Goal: Transaction & Acquisition: Purchase product/service

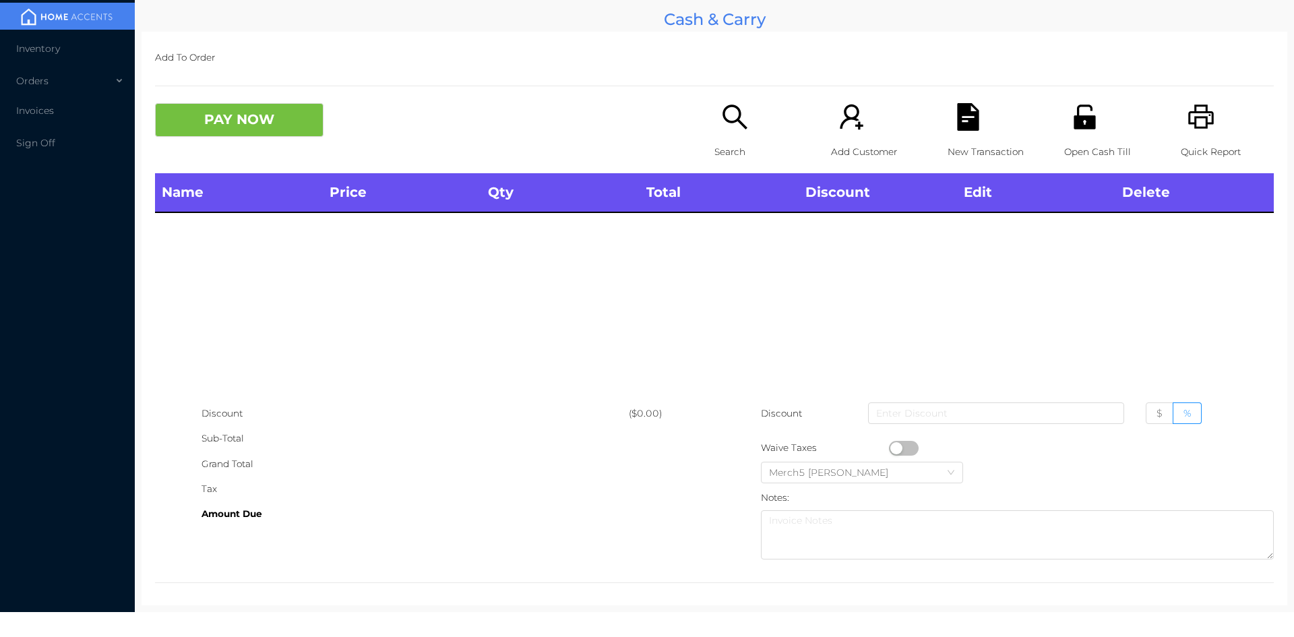
scroll to position [7, 0]
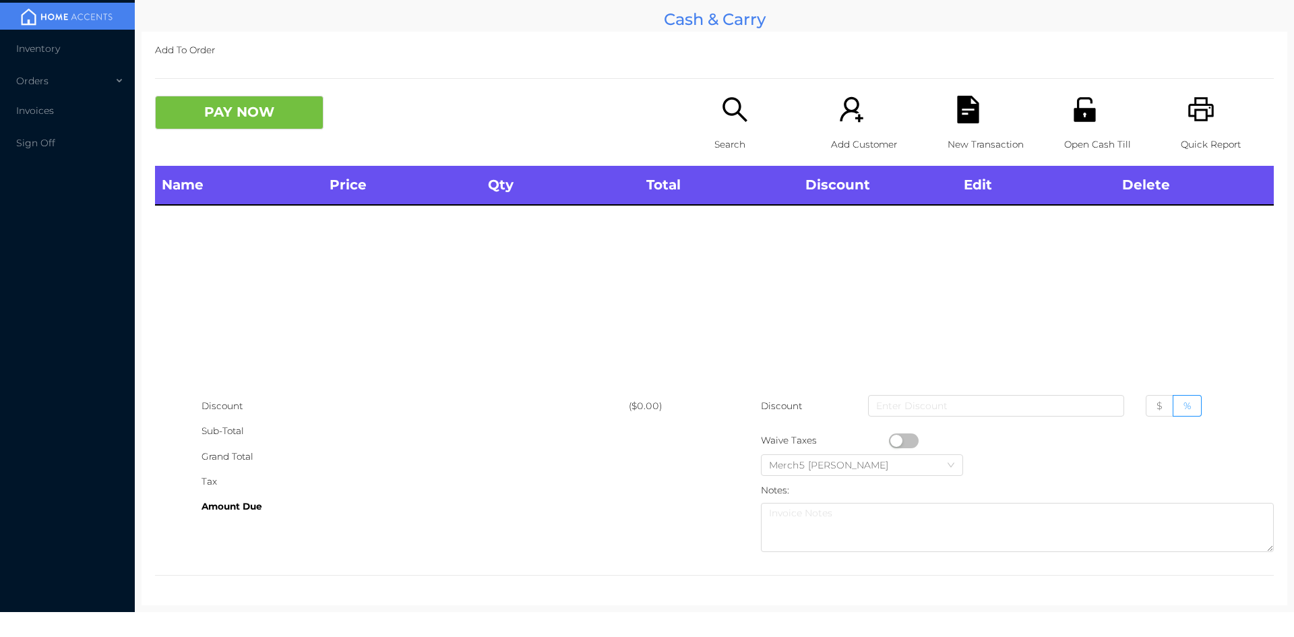
click at [727, 111] on icon "icon: search" at bounding box center [735, 110] width 28 height 28
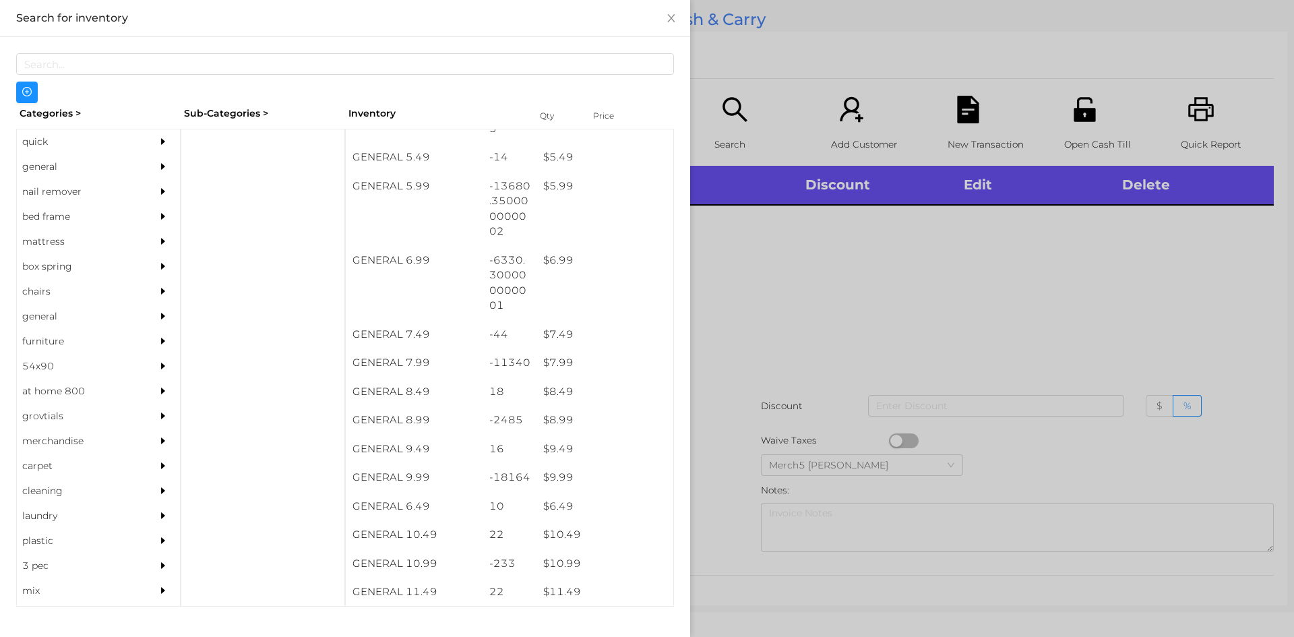
scroll to position [489, 0]
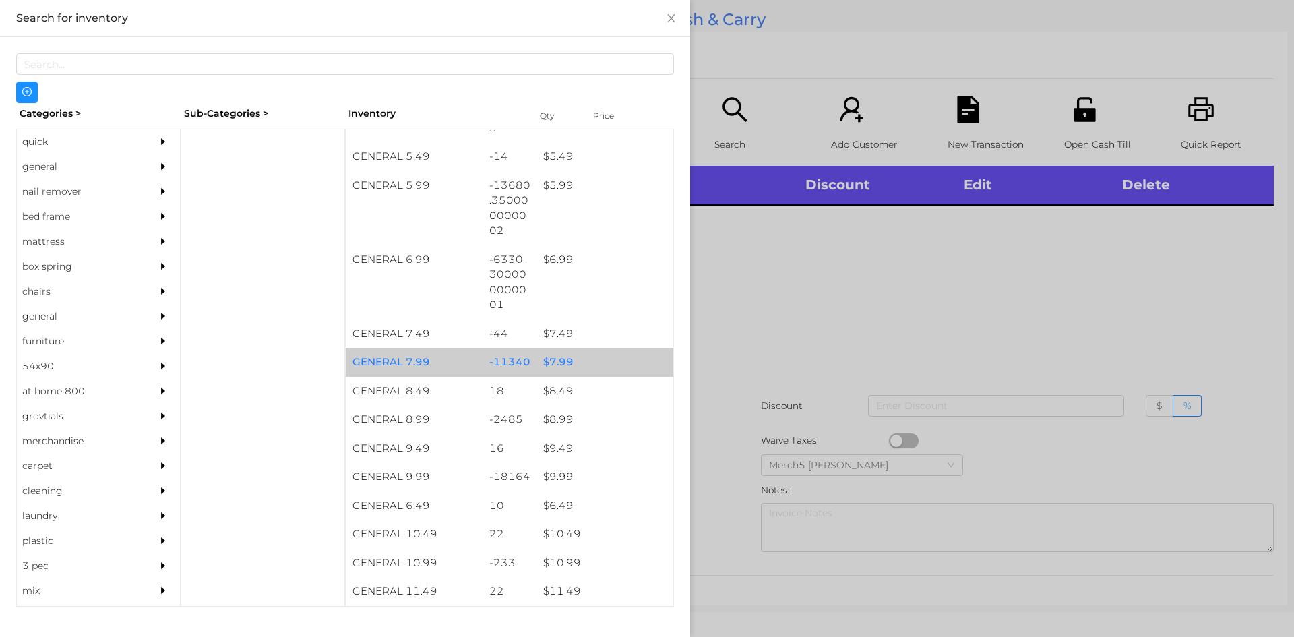
click at [565, 371] on div "$ 7.99" at bounding box center [605, 362] width 137 height 29
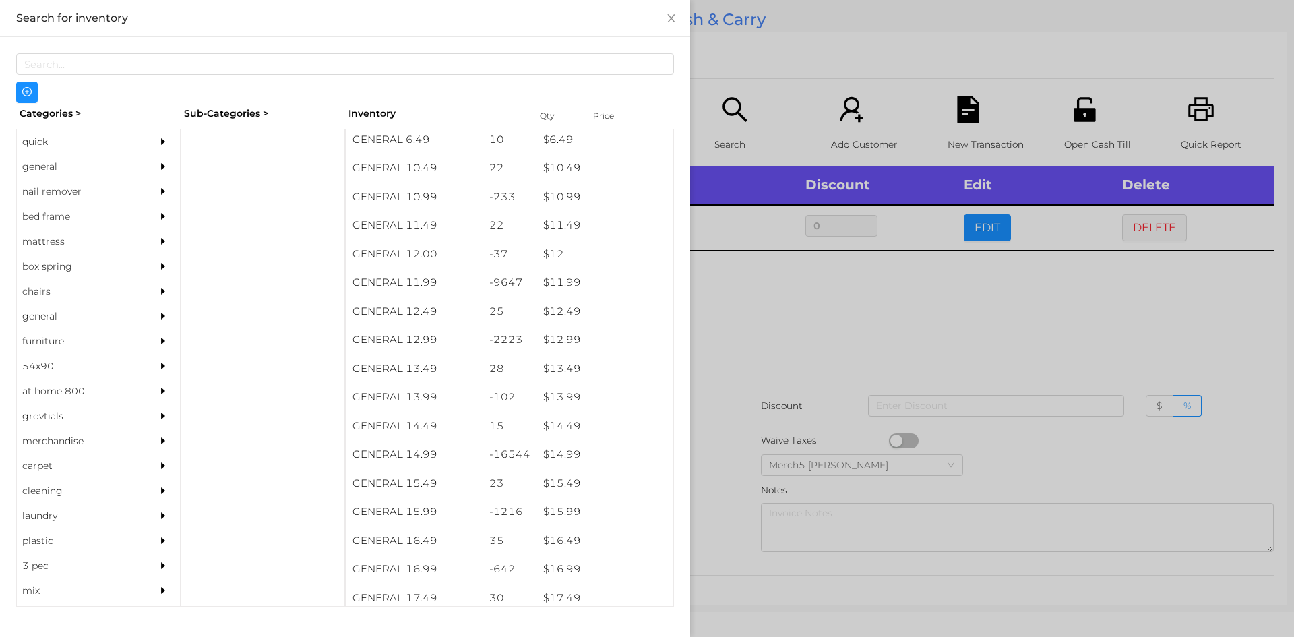
scroll to position [851, 0]
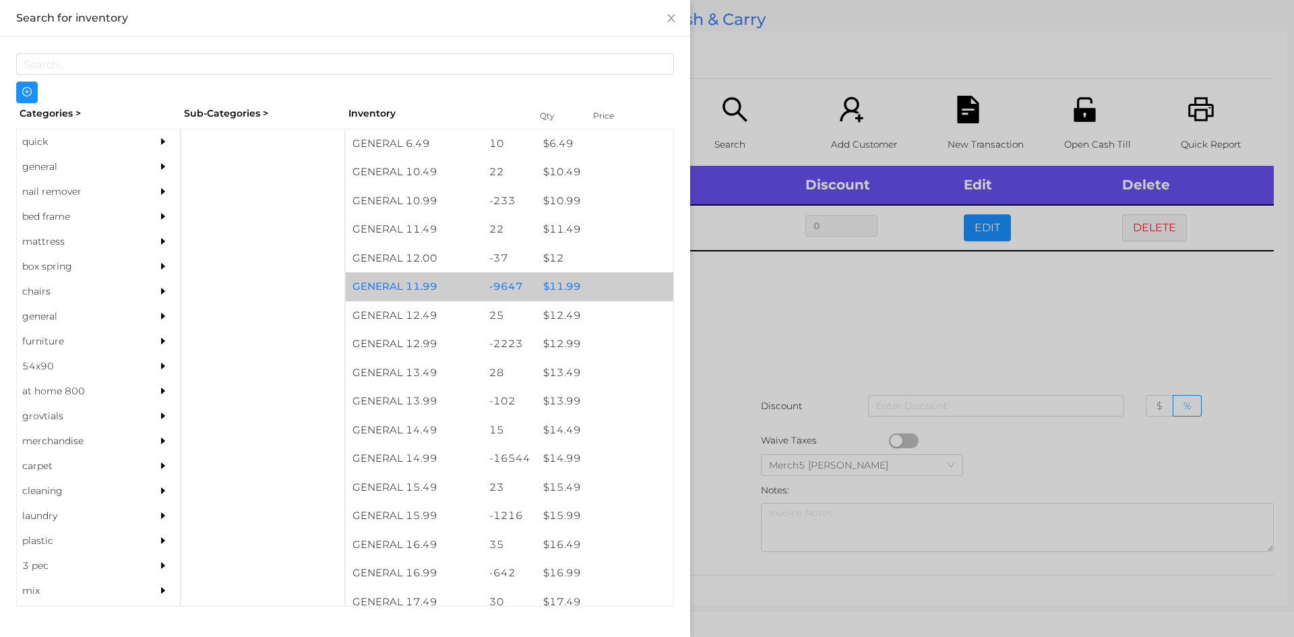
click at [561, 291] on div "$ 11.99" at bounding box center [605, 286] width 137 height 29
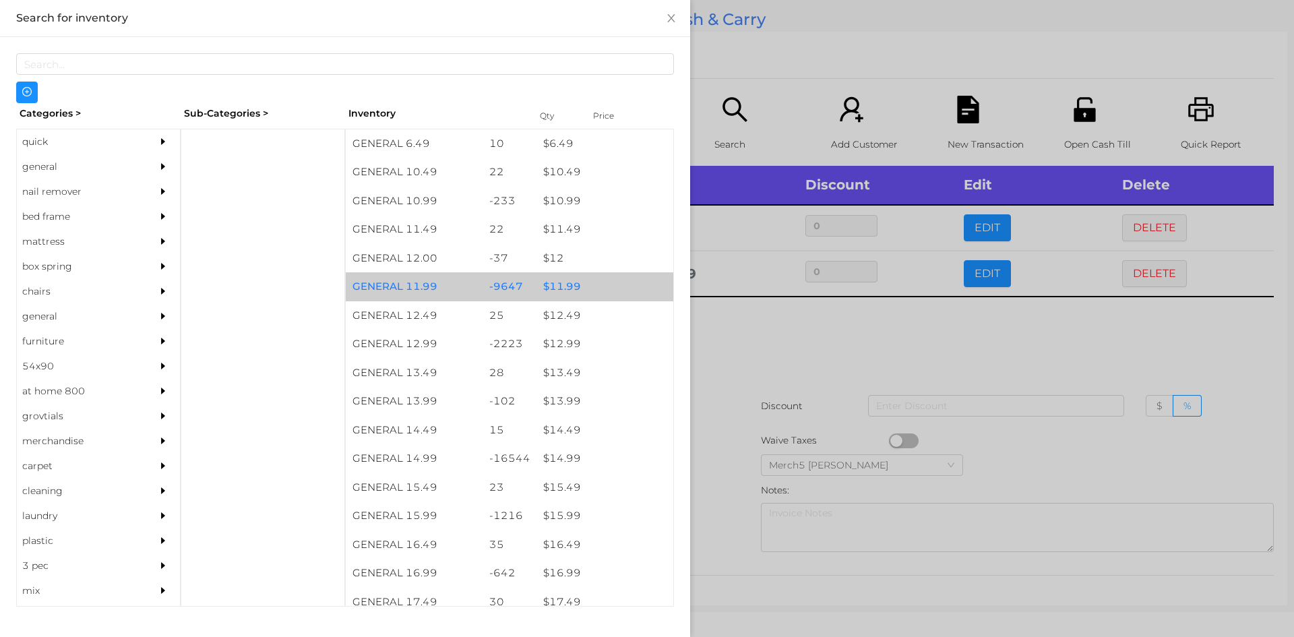
click at [729, 334] on div at bounding box center [647, 318] width 1294 height 637
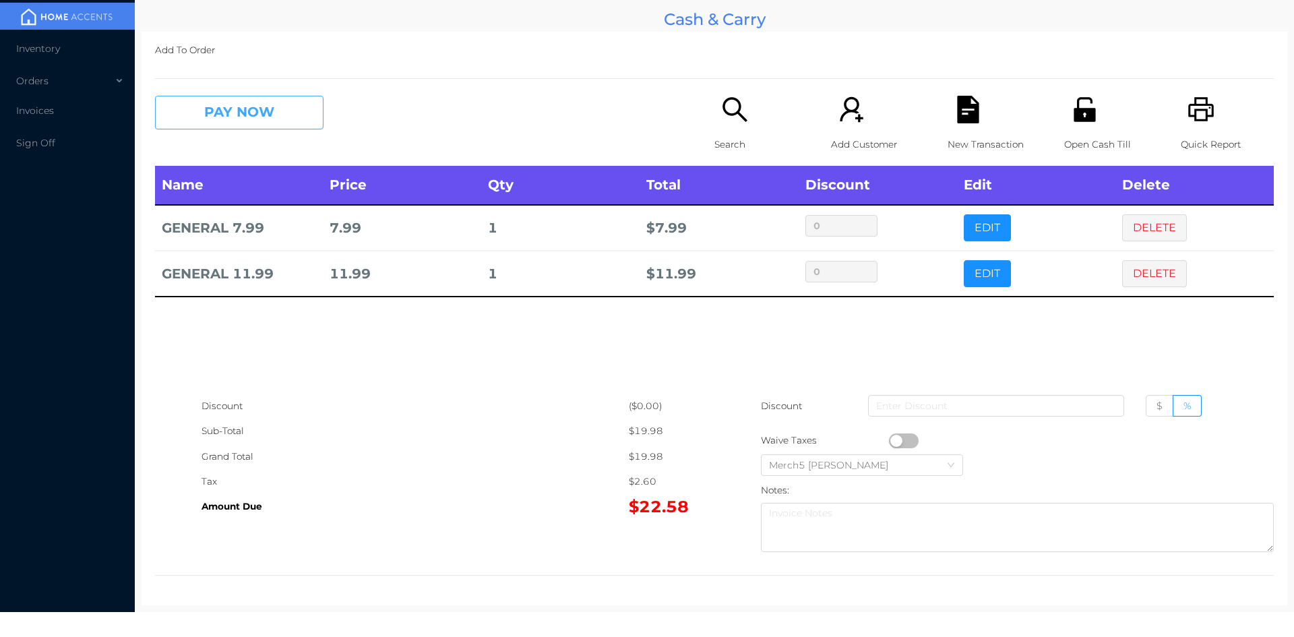
click at [280, 103] on button "PAY NOW" at bounding box center [239, 113] width 169 height 34
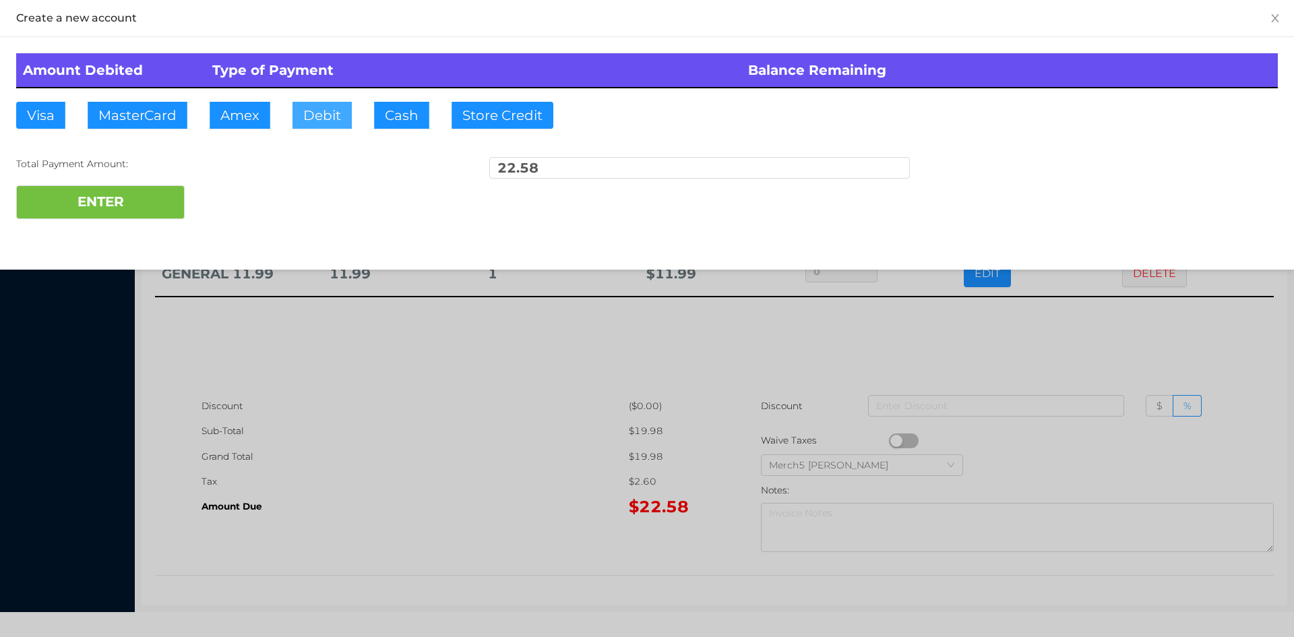
click at [332, 103] on button "Debit" at bounding box center [322, 115] width 59 height 27
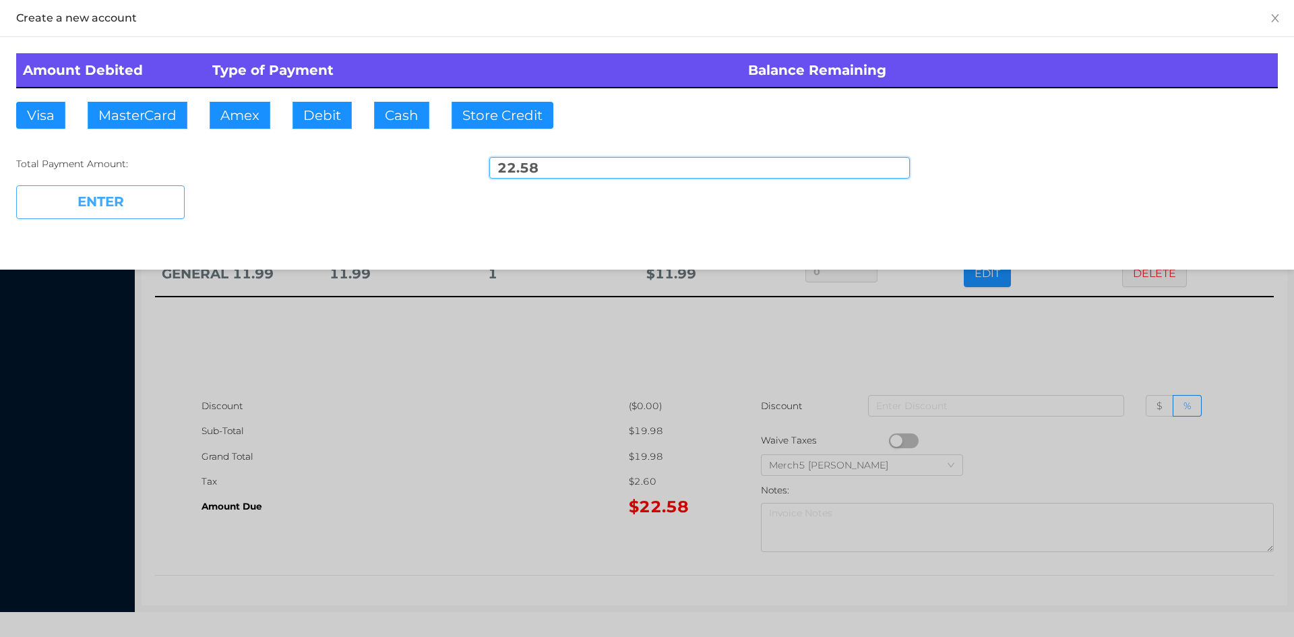
click at [124, 199] on button "ENTER" at bounding box center [100, 202] width 169 height 34
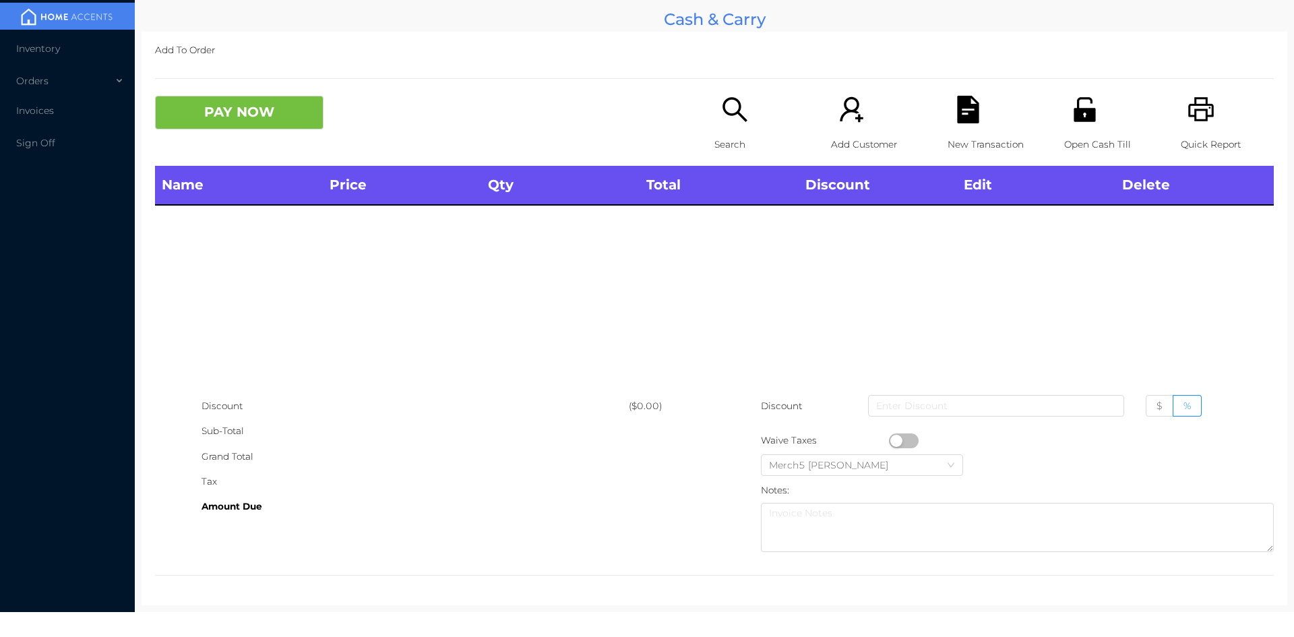
click at [1194, 110] on icon "icon: printer" at bounding box center [1201, 109] width 26 height 24
click at [1074, 115] on icon "icon: unlock" at bounding box center [1085, 109] width 22 height 24
click at [729, 115] on icon "icon: search" at bounding box center [735, 109] width 24 height 24
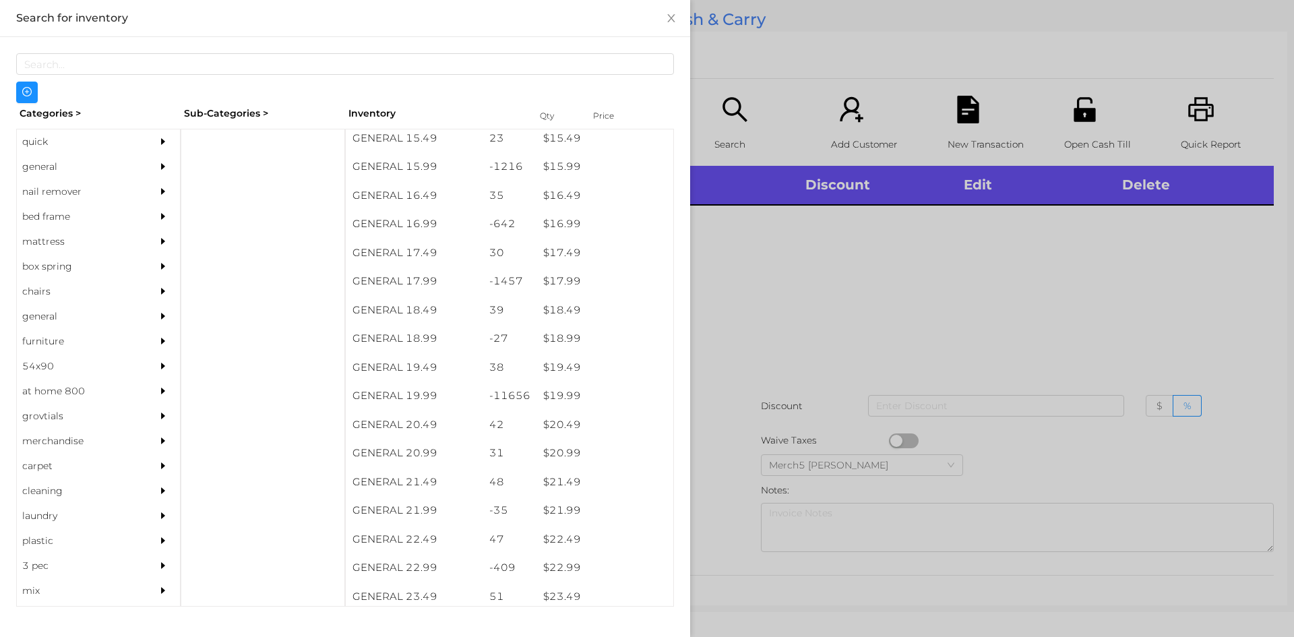
scroll to position [1201, 0]
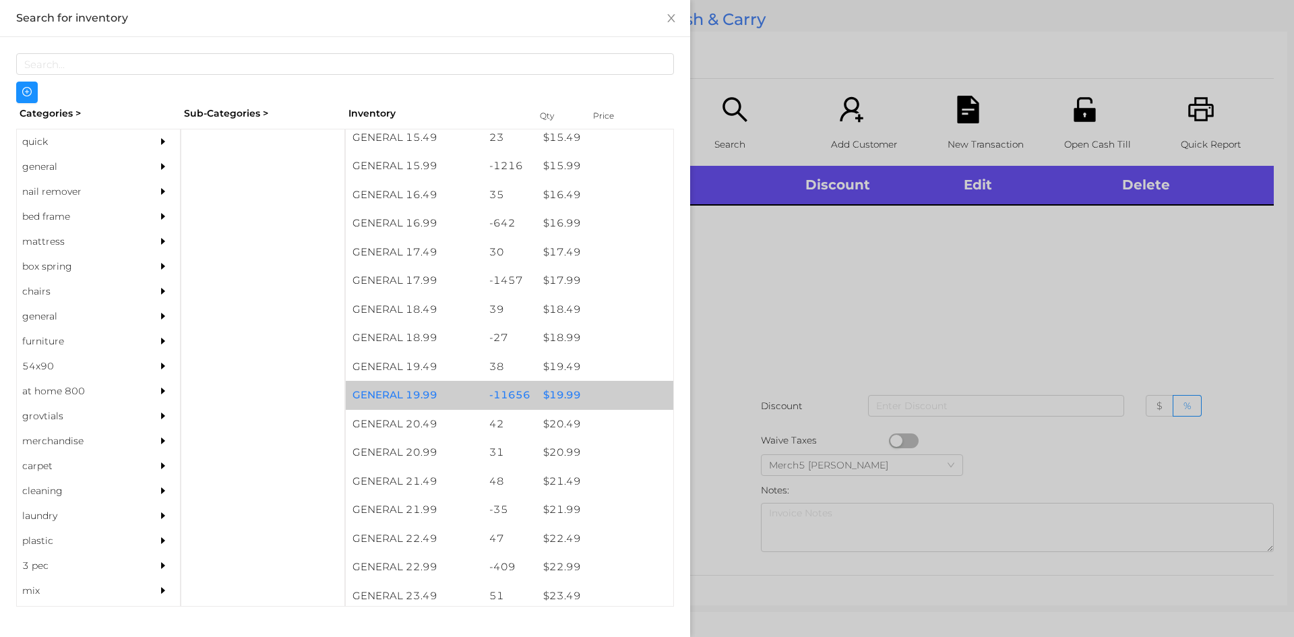
click at [571, 402] on div "$ 19.99" at bounding box center [605, 395] width 137 height 29
click at [571, 398] on div "$ 19.99" at bounding box center [605, 395] width 137 height 29
click at [760, 304] on div at bounding box center [647, 318] width 1294 height 637
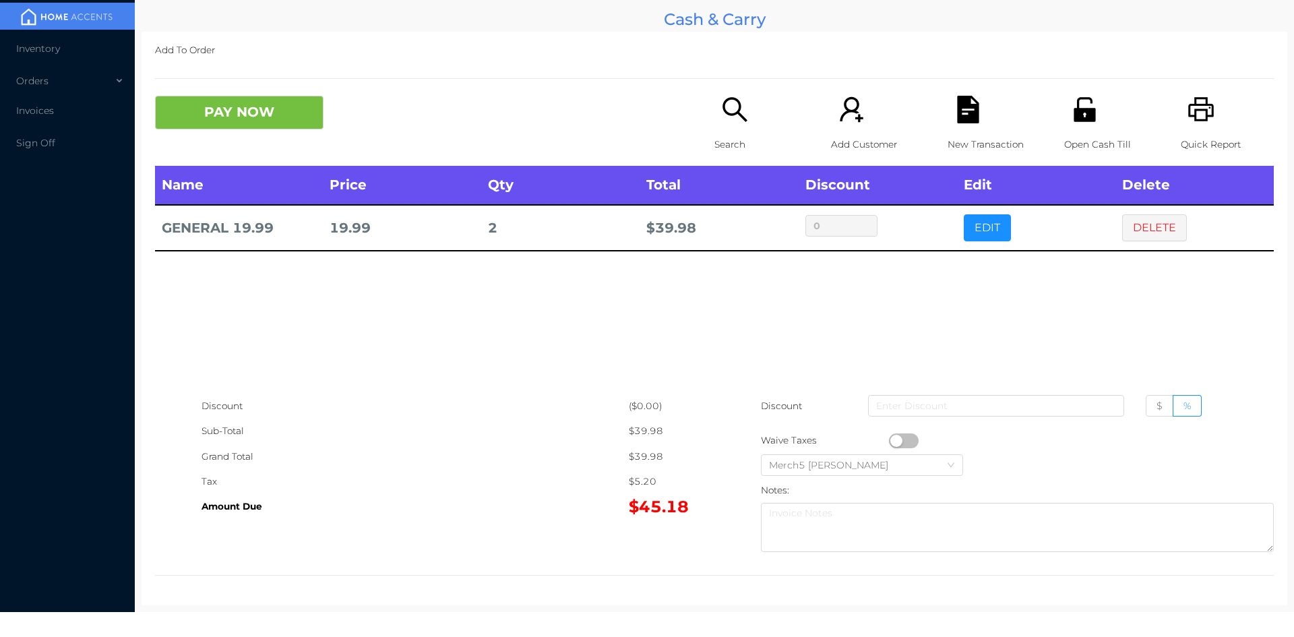
click at [736, 109] on icon "icon: search" at bounding box center [735, 110] width 28 height 28
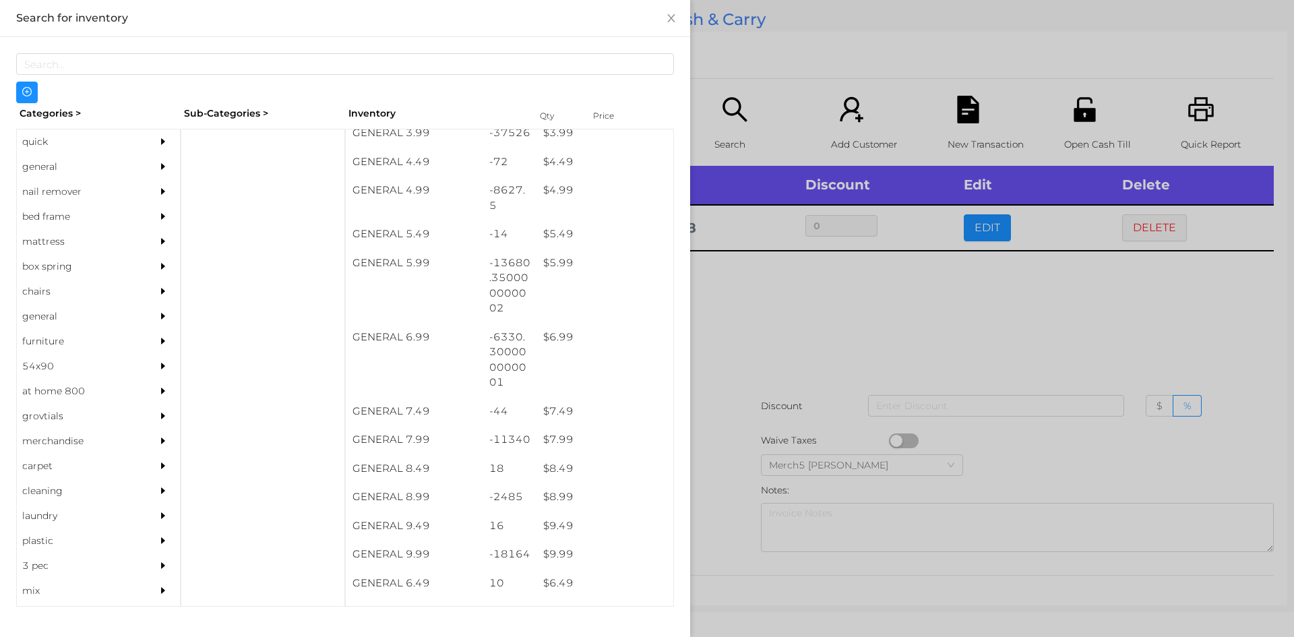
scroll to position [425, 0]
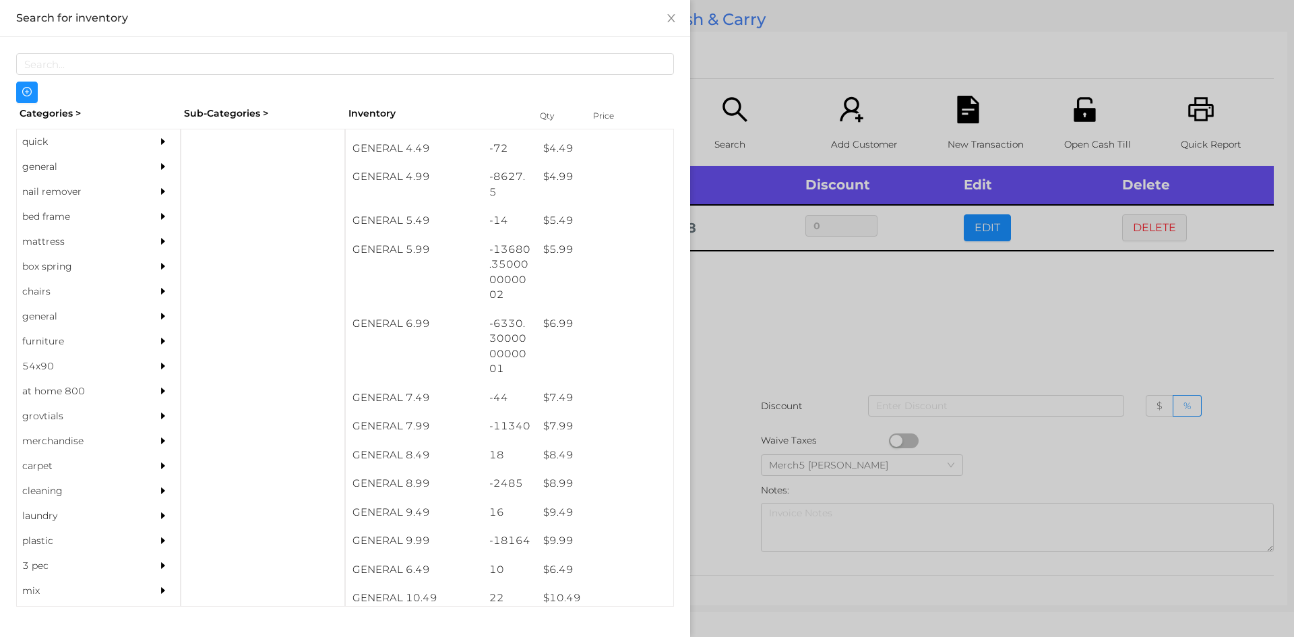
click at [554, 547] on div "$ 9.99" at bounding box center [605, 540] width 137 height 29
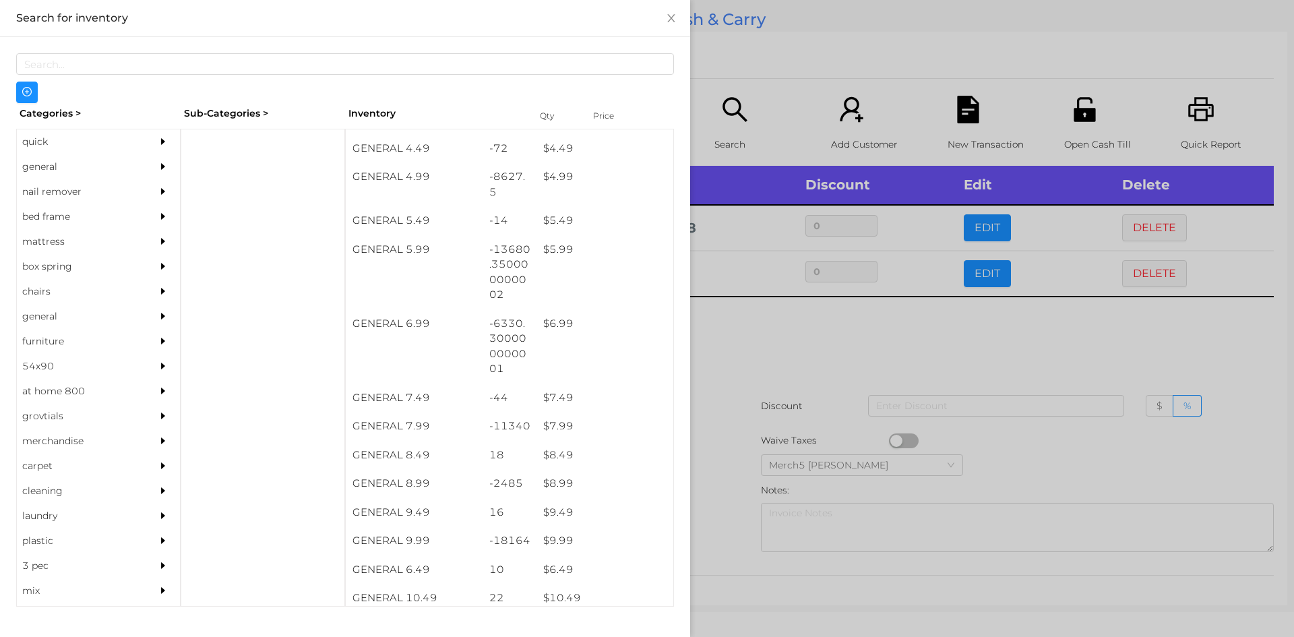
click at [755, 332] on div at bounding box center [647, 318] width 1294 height 637
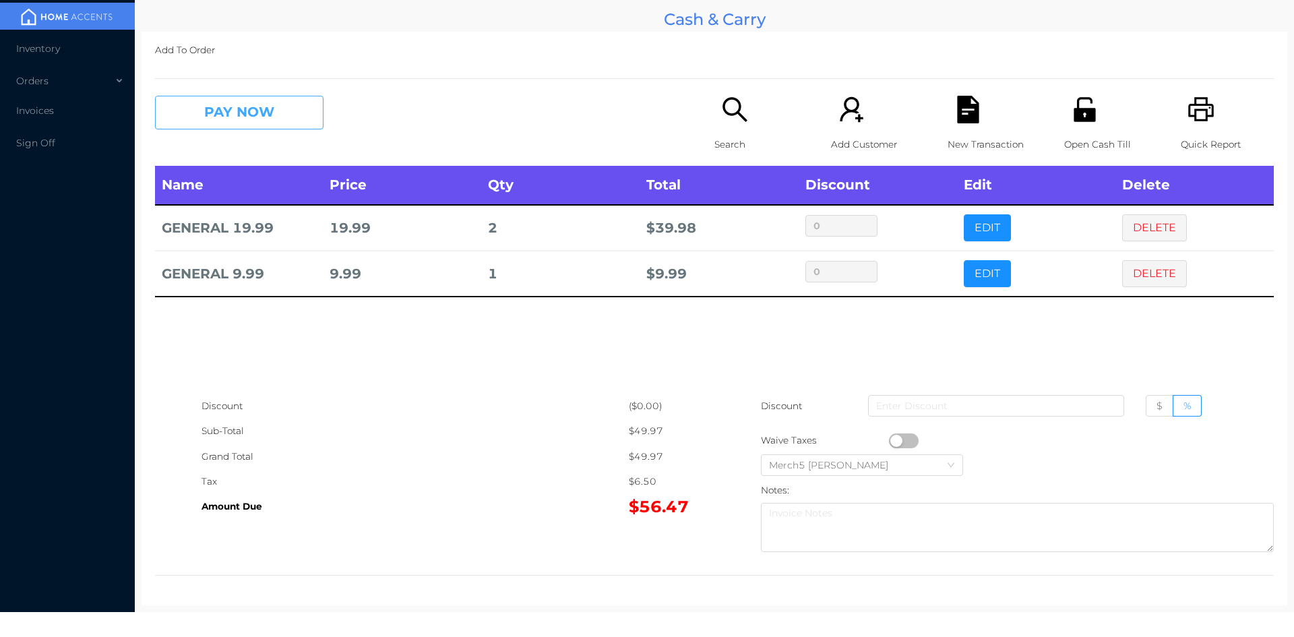
click at [273, 121] on button "PAY NOW" at bounding box center [239, 113] width 169 height 34
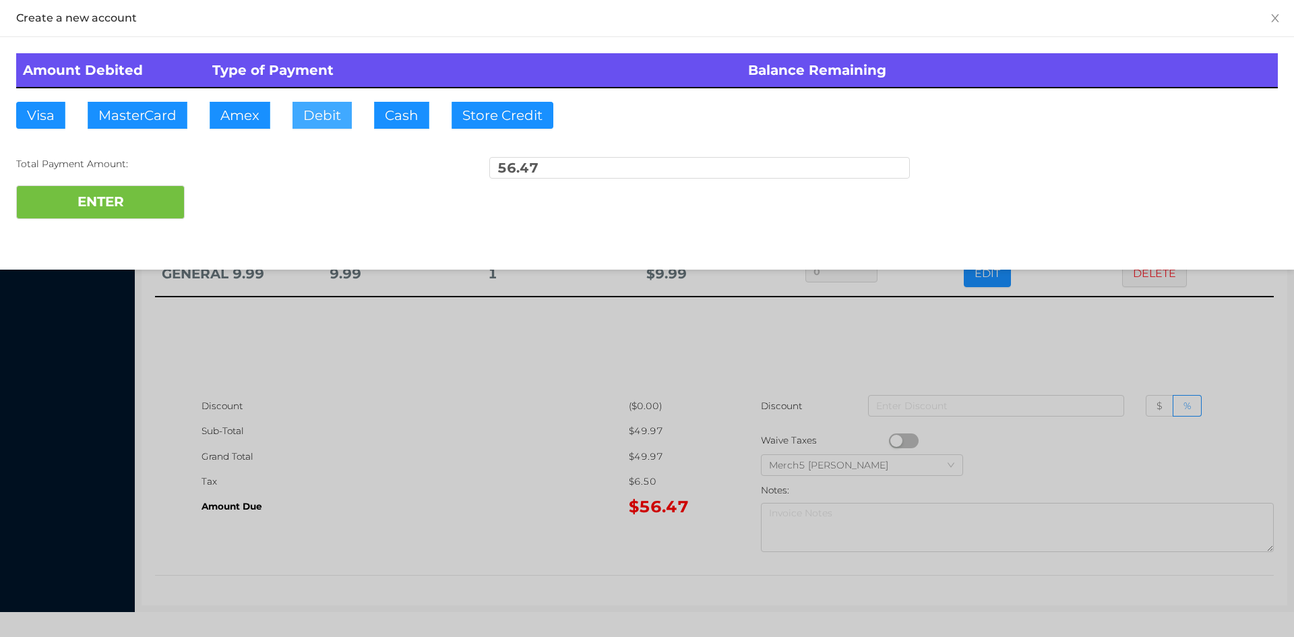
click at [331, 111] on button "Debit" at bounding box center [322, 115] width 59 height 27
click at [140, 208] on button "ENTER" at bounding box center [100, 202] width 169 height 34
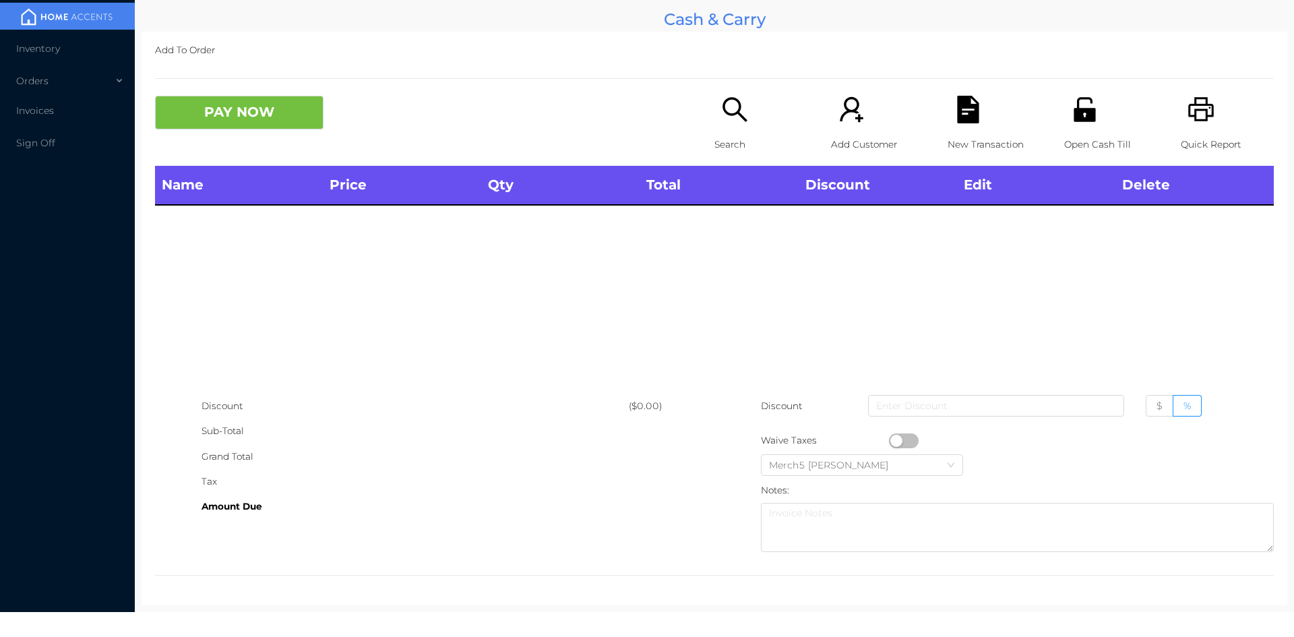
click at [1193, 118] on icon "icon: printer" at bounding box center [1202, 110] width 28 height 28
click at [1077, 117] on icon "icon: unlock" at bounding box center [1085, 110] width 28 height 28
